Goal: Transaction & Acquisition: Book appointment/travel/reservation

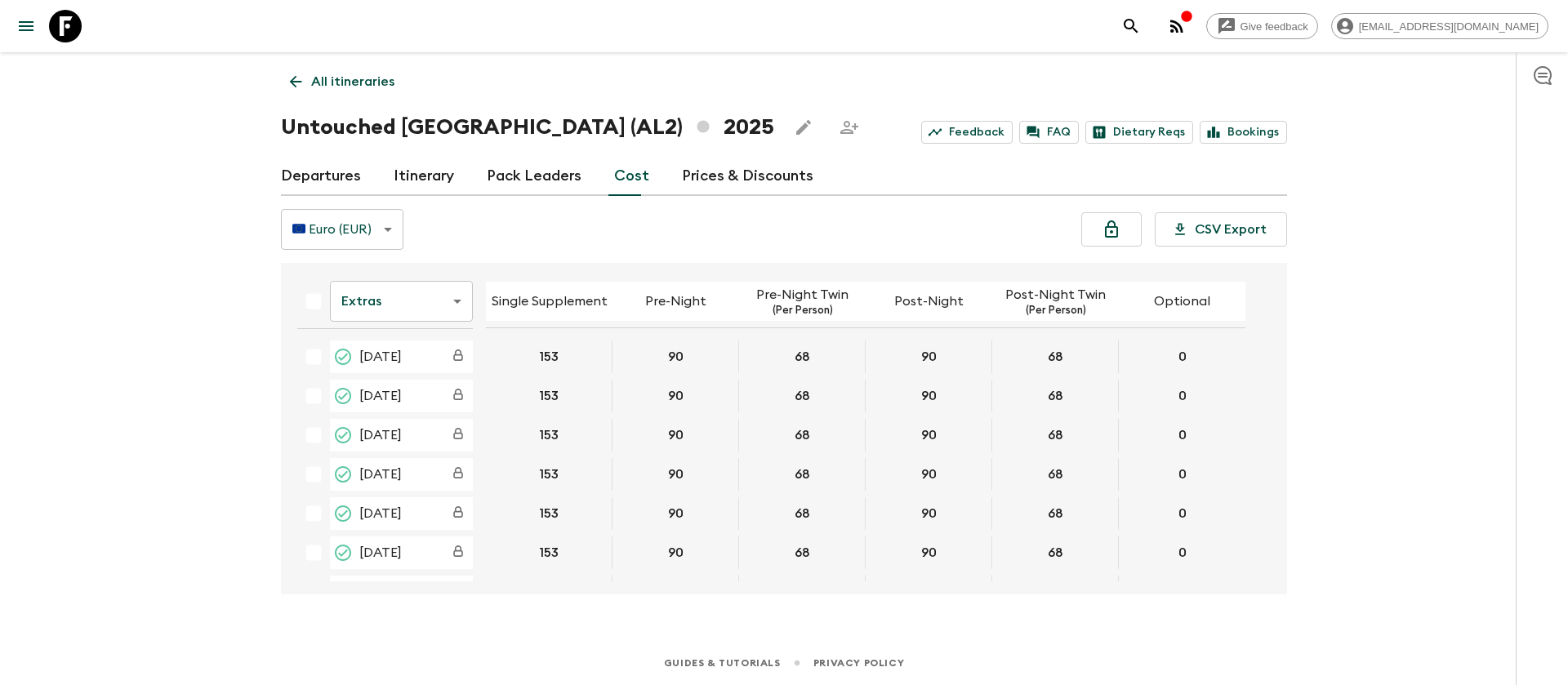
scroll to position [661, 0]
click at [76, 23] on icon at bounding box center [65, 25] width 32 height 32
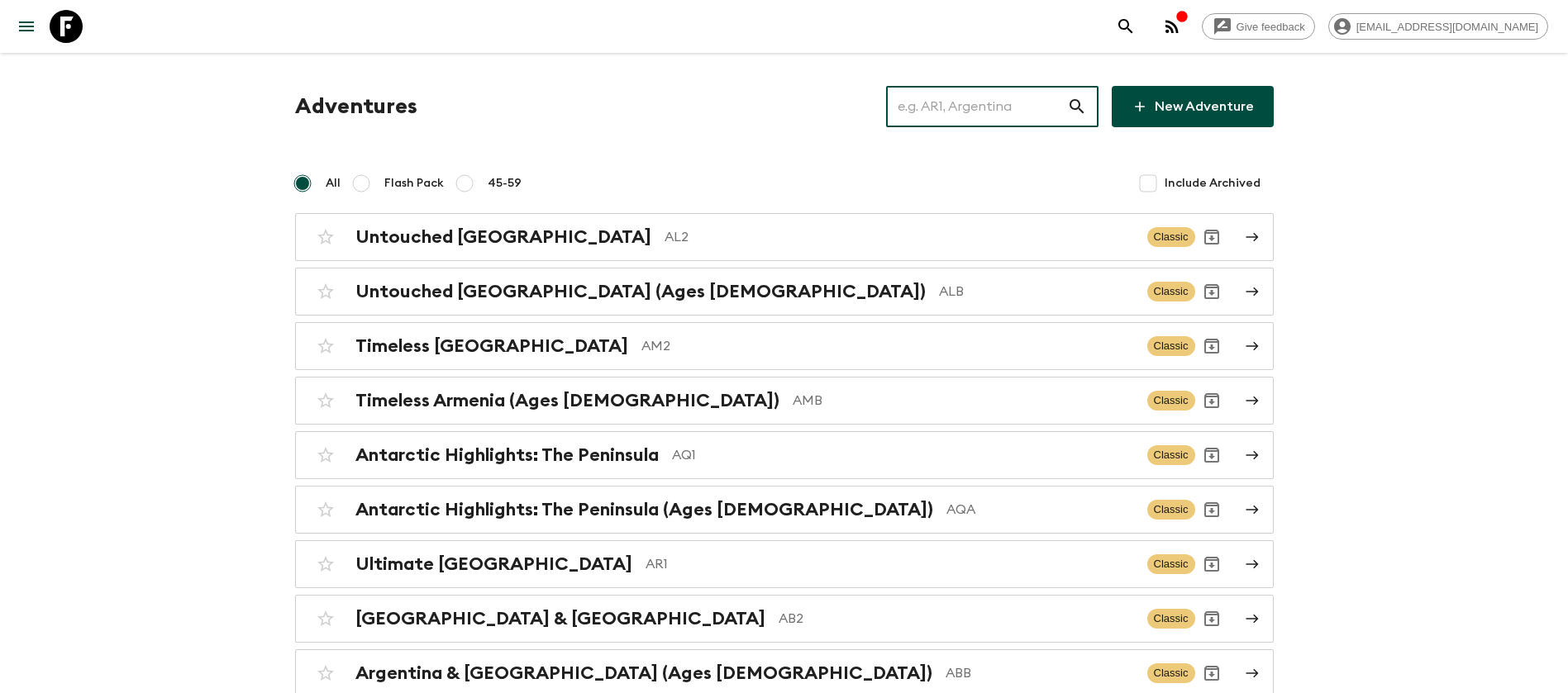
click at [1011, 103] on input "text" at bounding box center [976, 106] width 181 height 47
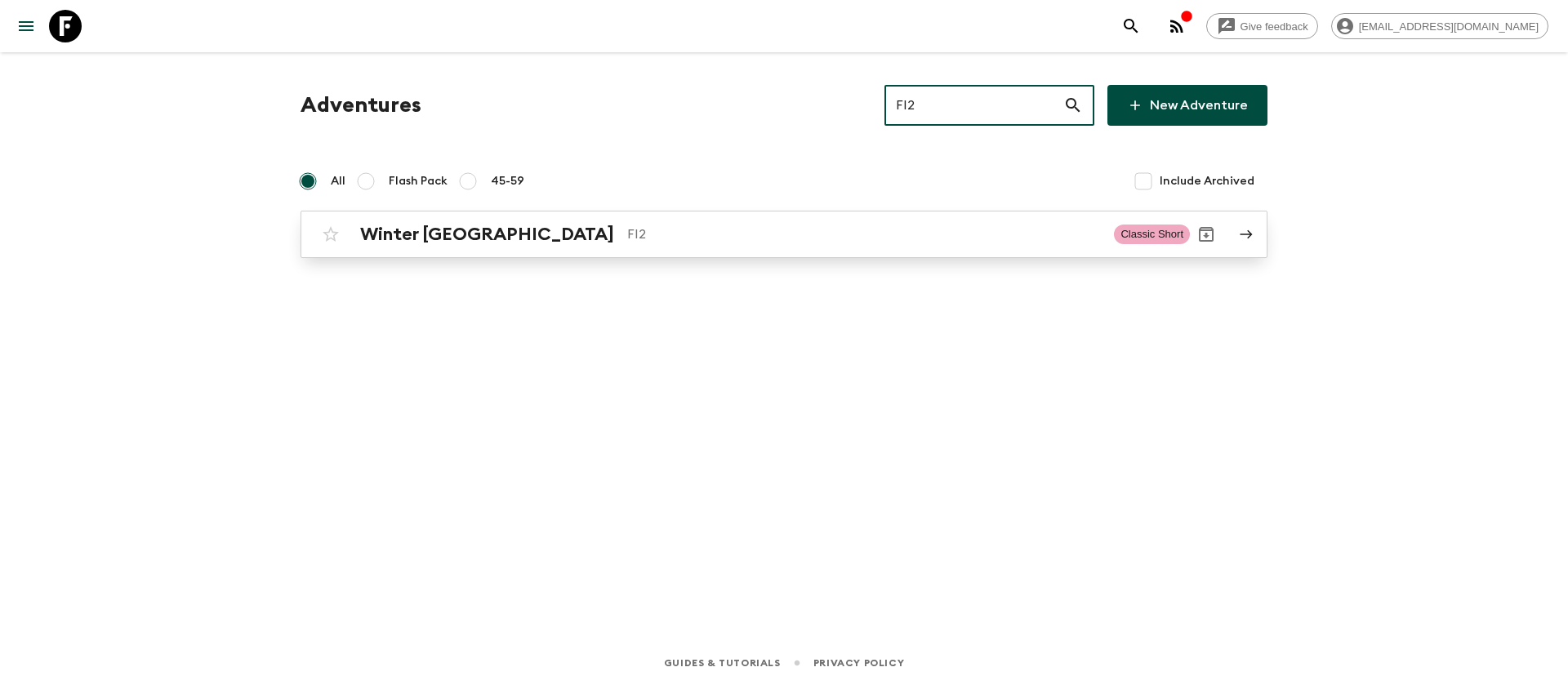
type input "FI2"
click at [496, 238] on div "Winter [GEOGRAPHIC_DATA] FI2" at bounding box center [731, 234] width 741 height 22
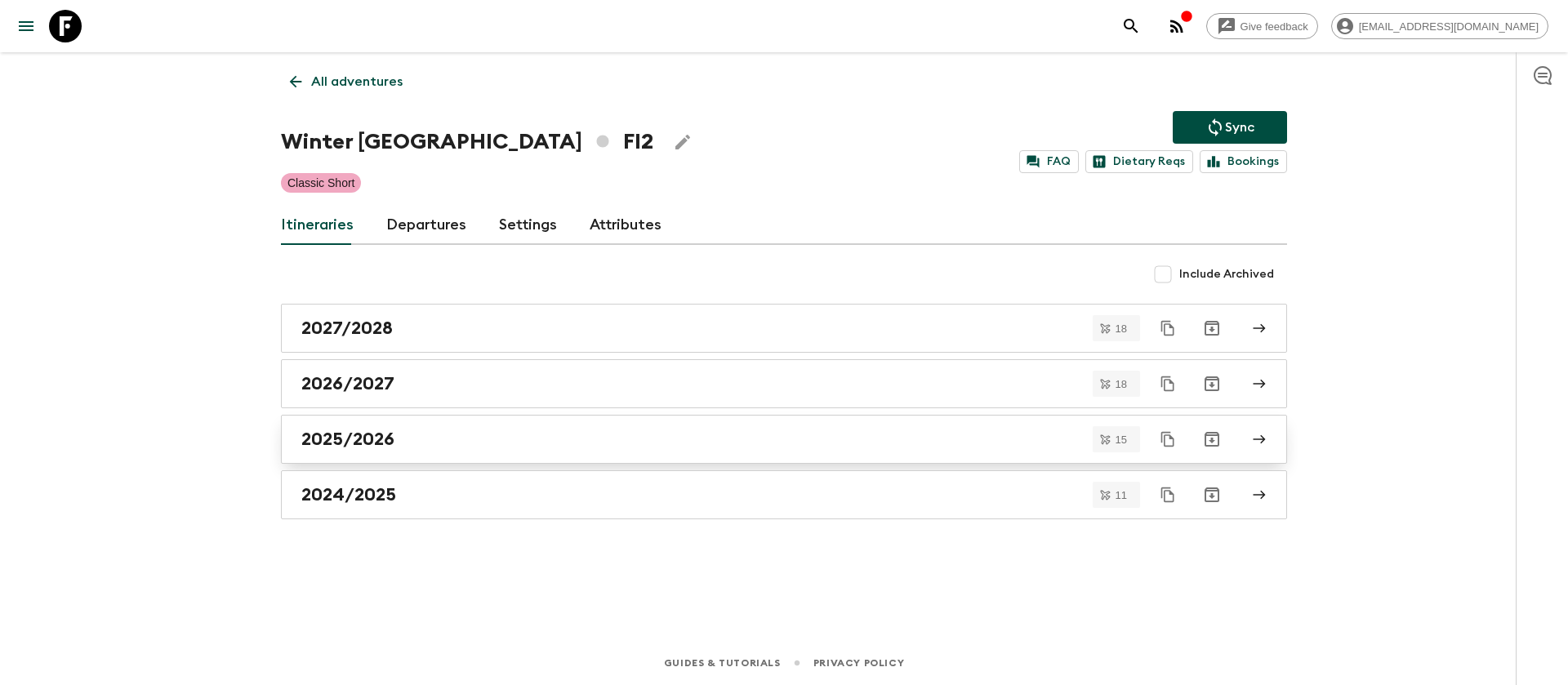
click at [374, 446] on h2 "2025/2026" at bounding box center [348, 440] width 93 height 22
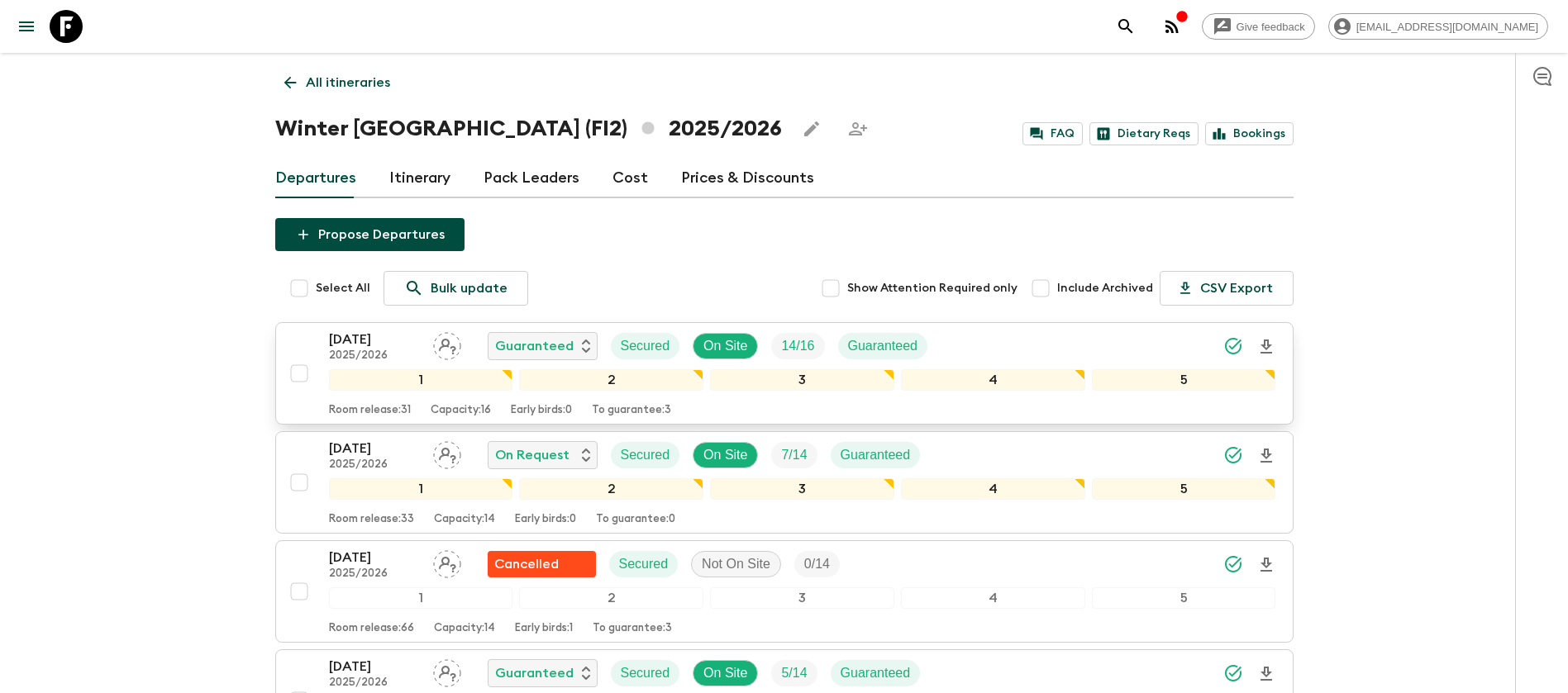
click at [381, 345] on p "[DATE]" at bounding box center [375, 340] width 91 height 20
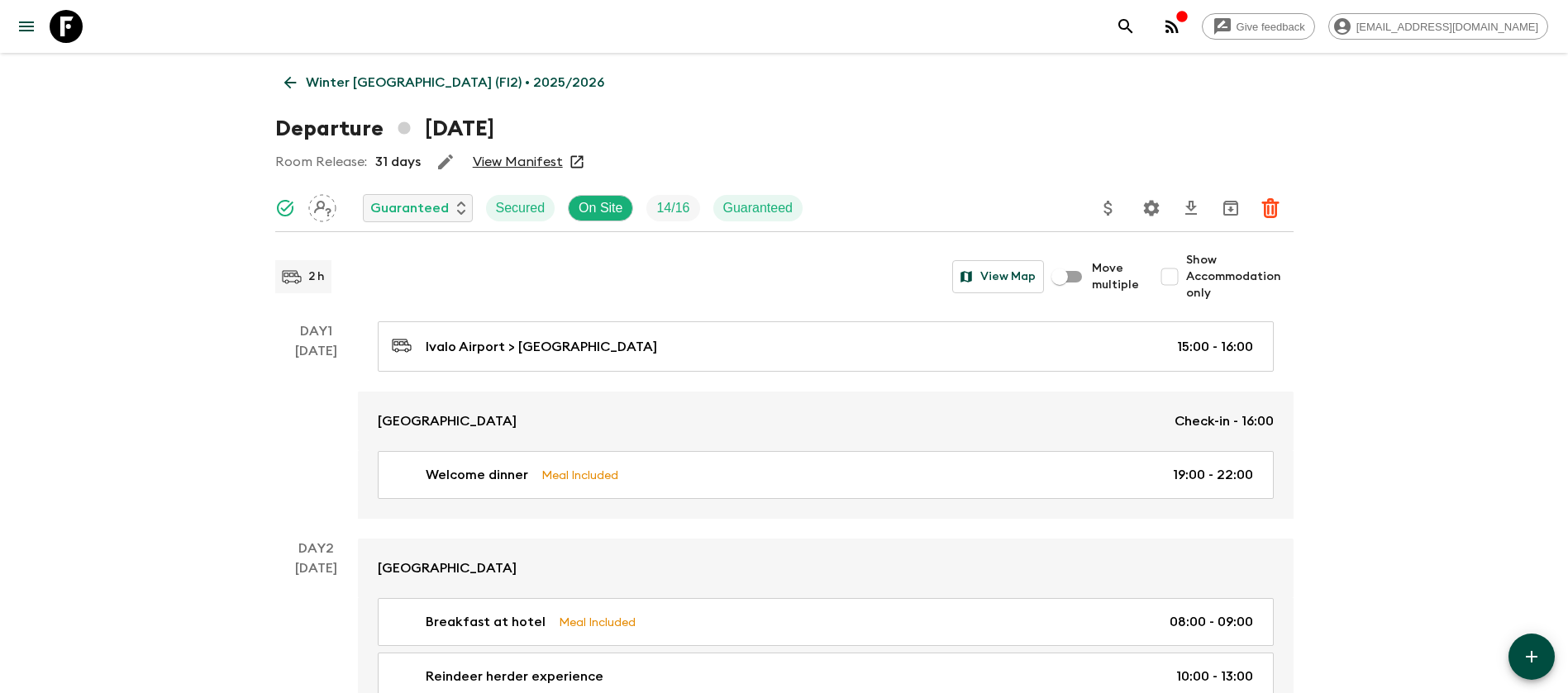
click at [507, 162] on link "View Manifest" at bounding box center [518, 162] width 90 height 17
click at [289, 82] on icon at bounding box center [290, 83] width 13 height 13
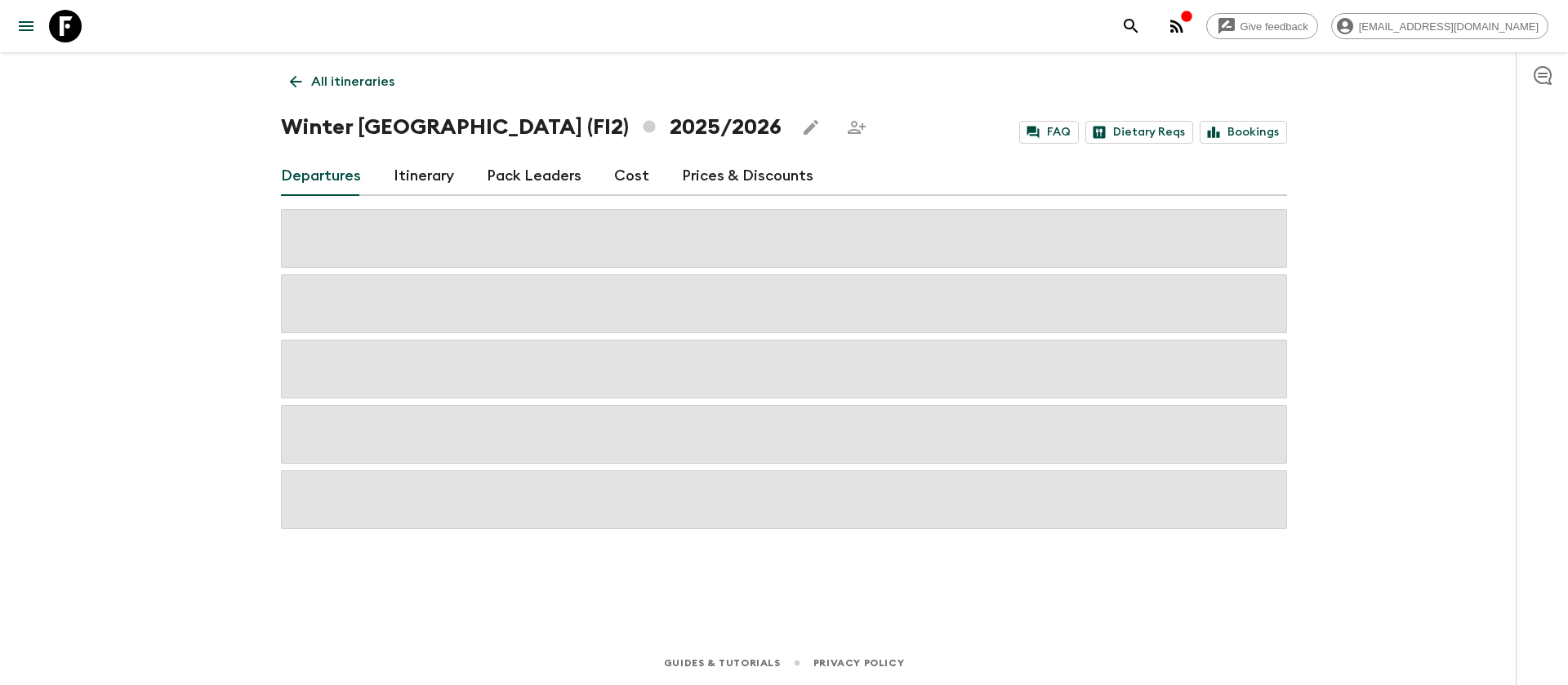
click at [631, 171] on link "Cost" at bounding box center [632, 176] width 35 height 39
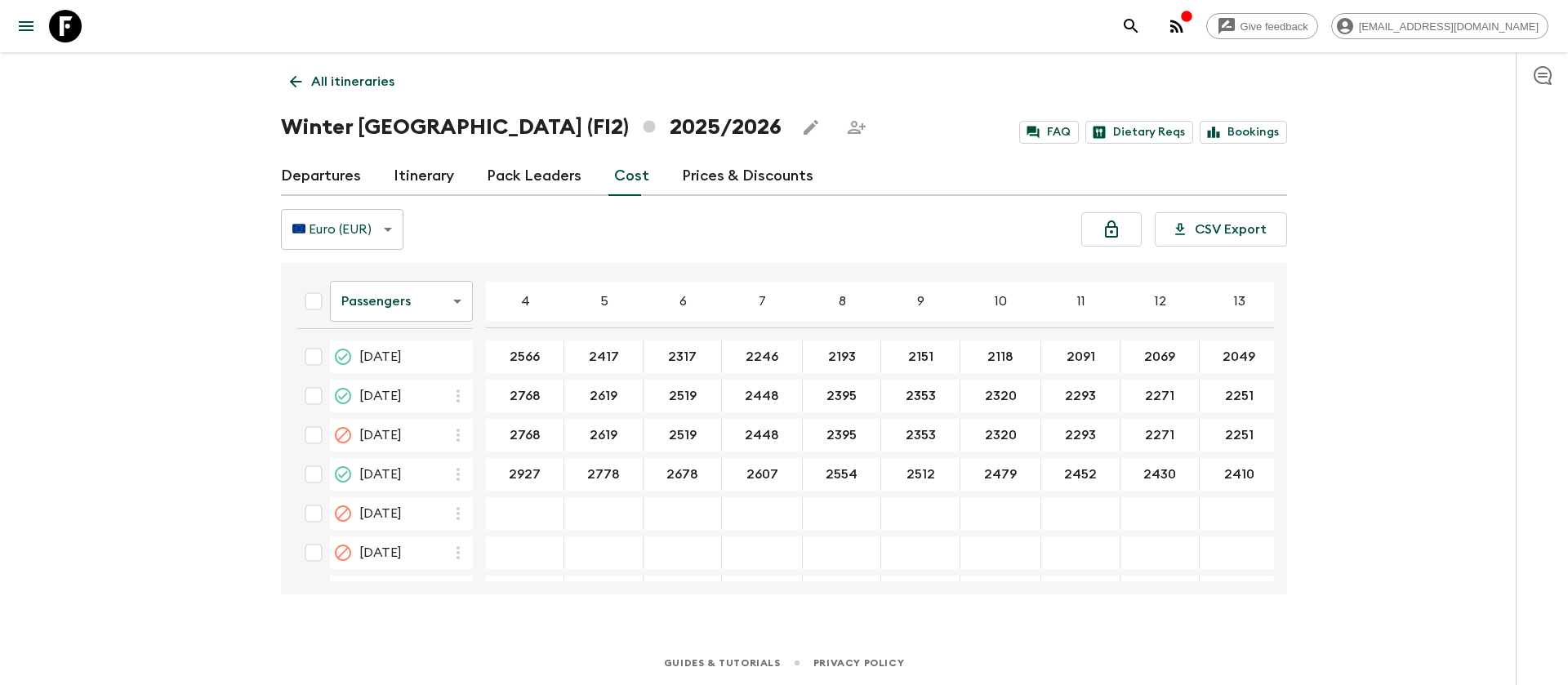
drag, startPoint x: 938, startPoint y: 581, endPoint x: 1039, endPoint y: 581, distance: 101.0
click at [1039, 581] on div "Passengers passengersCost ​ 4 5 6 7 8 9 10 11 12 13 14 15 16 17 18 [DATE] 2566 …" at bounding box center [779, 429] width 990 height 306
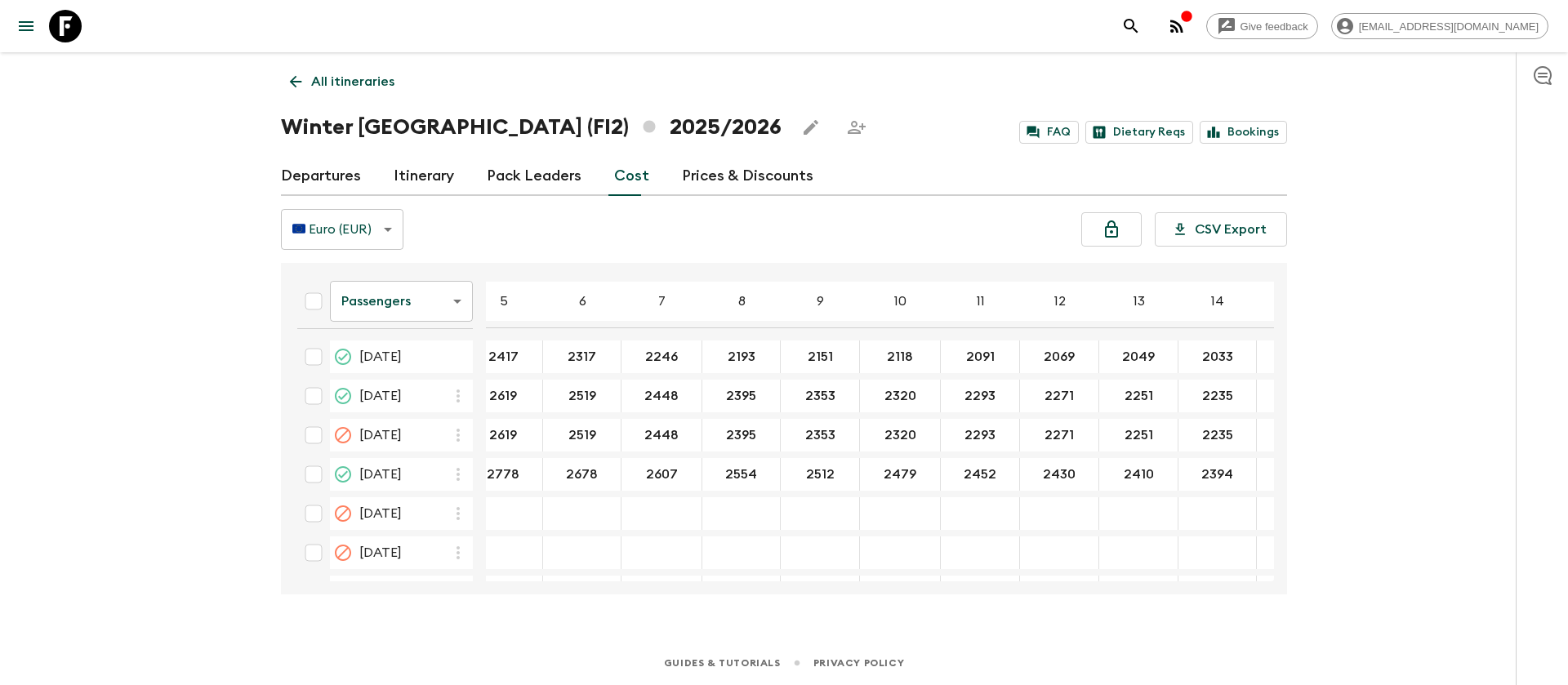
scroll to position [0, 106]
click at [412, 315] on body "Give feedback [EMAIL_ADDRESS][DOMAIN_NAME] All itineraries Winter [GEOGRAPHIC_D…" at bounding box center [784, 342] width 1568 height 685
click at [408, 364] on li "Extras" at bounding box center [402, 367] width 143 height 26
